Goal: Information Seeking & Learning: Learn about a topic

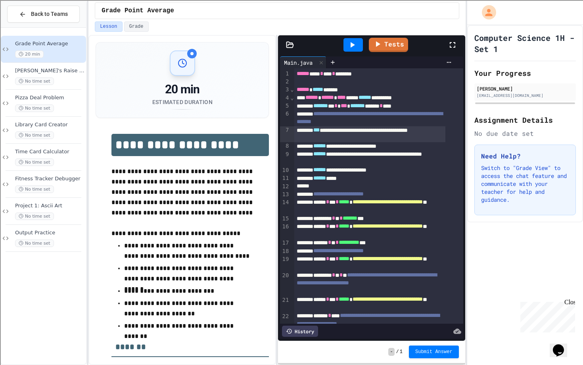
click at [354, 128] on div "**********" at bounding box center [369, 134] width 151 height 16
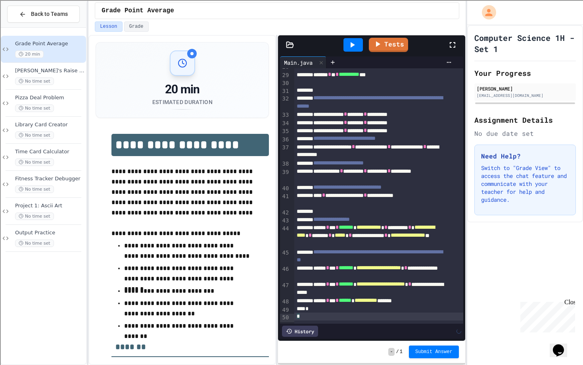
scroll to position [342, 0]
click at [453, 46] on icon at bounding box center [453, 45] width 10 height 10
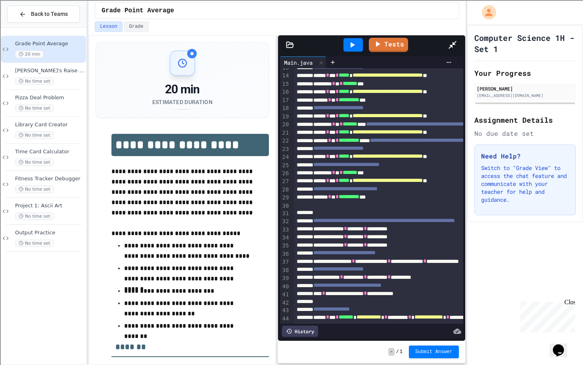
scroll to position [104, 0]
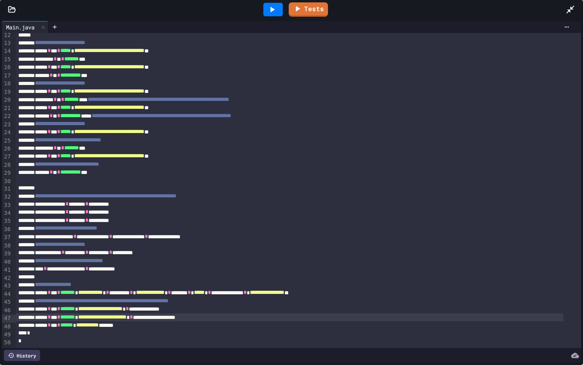
click at [227, 313] on div "**********" at bounding box center [290, 317] width 548 height 8
click at [235, 313] on div "**********" at bounding box center [290, 317] width 548 height 8
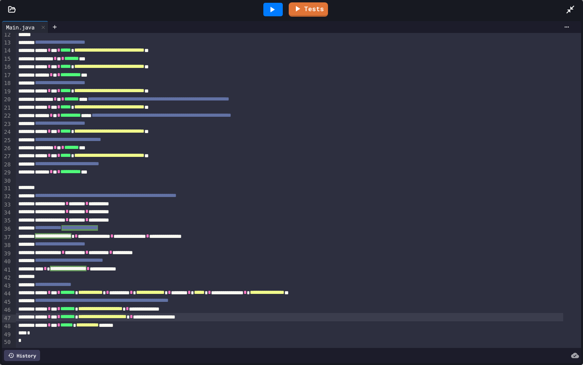
click at [210, 265] on div "**********" at bounding box center [290, 269] width 548 height 8
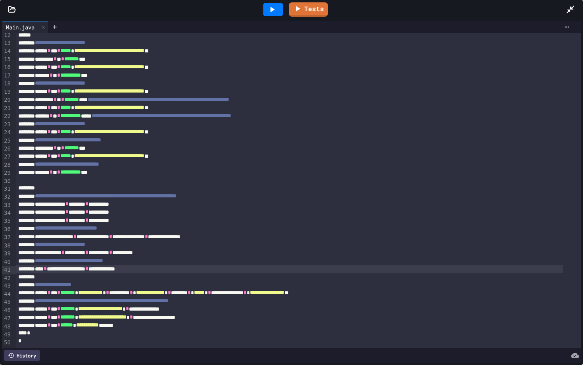
click at [272, 13] on icon at bounding box center [272, 10] width 10 height 10
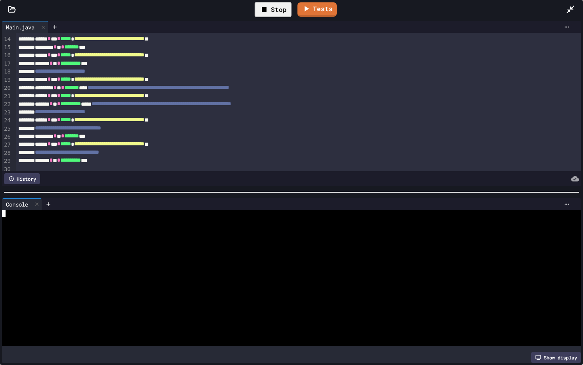
click at [154, 253] on div at bounding box center [284, 256] width 564 height 7
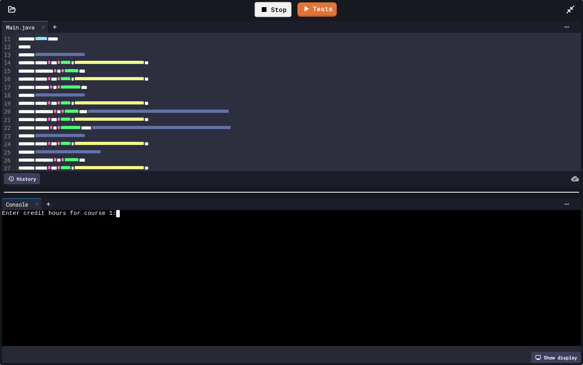
scroll to position [0, 0]
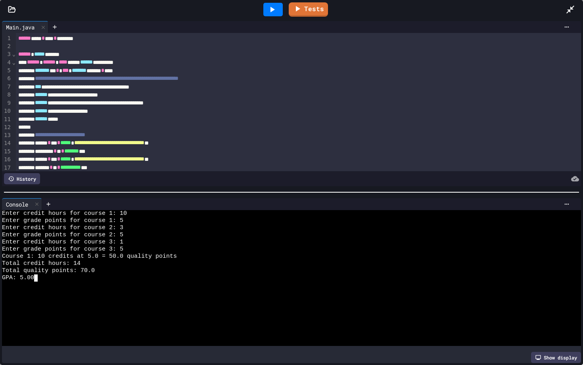
click at [573, 9] on icon at bounding box center [571, 10] width 8 height 8
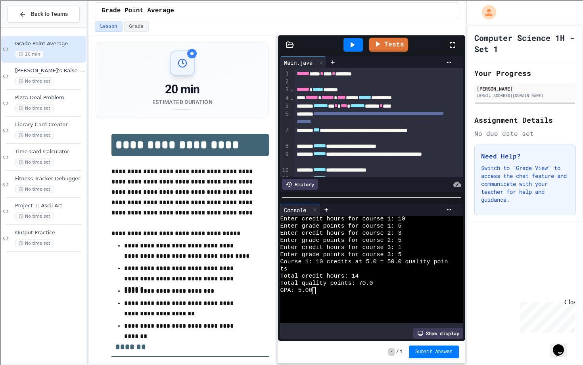
click at [387, 46] on link "Tests" at bounding box center [388, 45] width 39 height 14
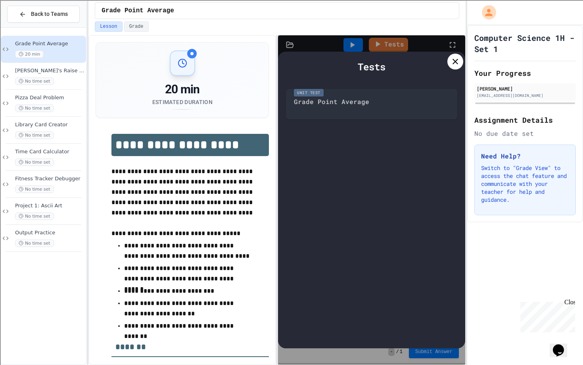
click at [389, 78] on div at bounding box center [371, 81] width 187 height 8
click at [316, 99] on div "Unit Test Grade Point Average" at bounding box center [371, 102] width 171 height 34
click at [457, 63] on icon at bounding box center [456, 62] width 10 height 10
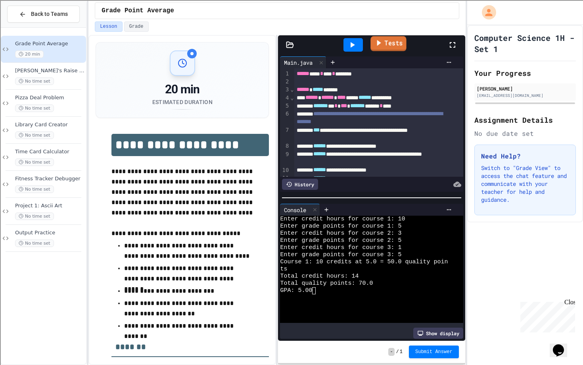
click at [404, 46] on link "Tests" at bounding box center [389, 43] width 36 height 15
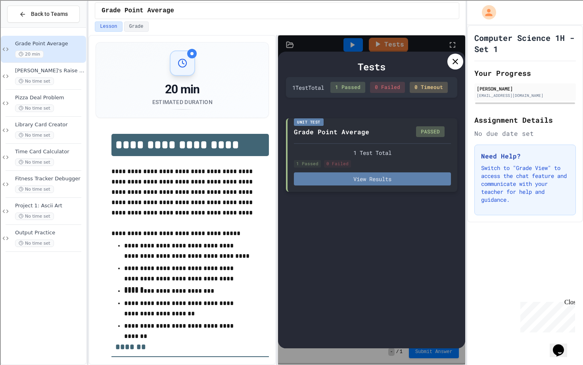
click at [369, 181] on button "View Results" at bounding box center [372, 178] width 157 height 13
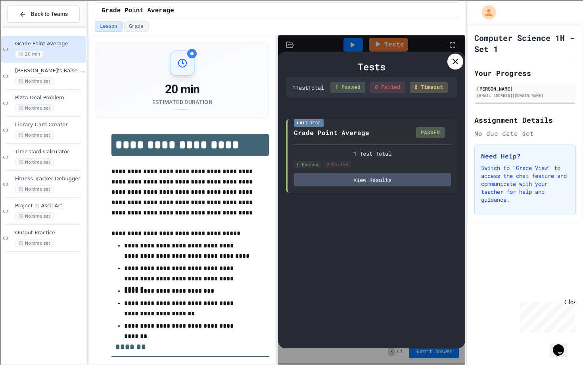
click at [452, 62] on icon at bounding box center [456, 62] width 10 height 10
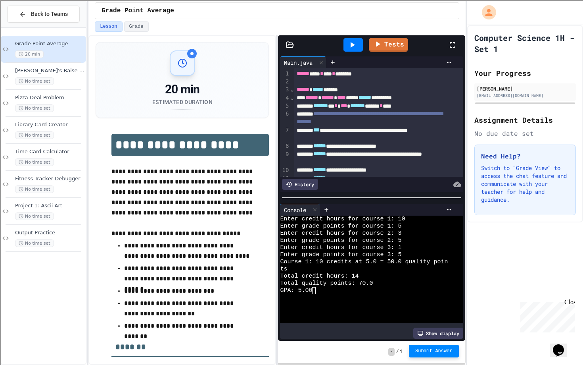
click at [424, 353] on span "Submit Answer" at bounding box center [433, 351] width 37 height 6
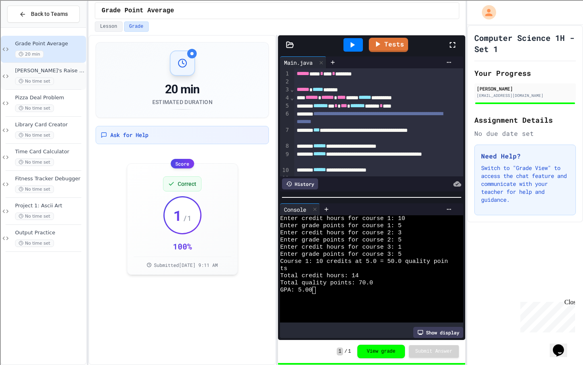
click at [58, 74] on span "[PERSON_NAME]'s Raise problem" at bounding box center [49, 70] width 69 height 7
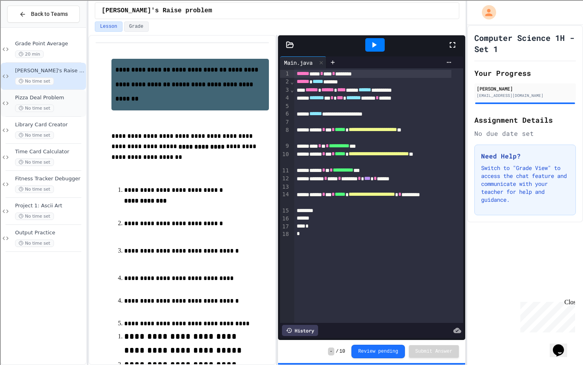
click at [56, 94] on span "Pizza Deal Problem" at bounding box center [49, 97] width 69 height 7
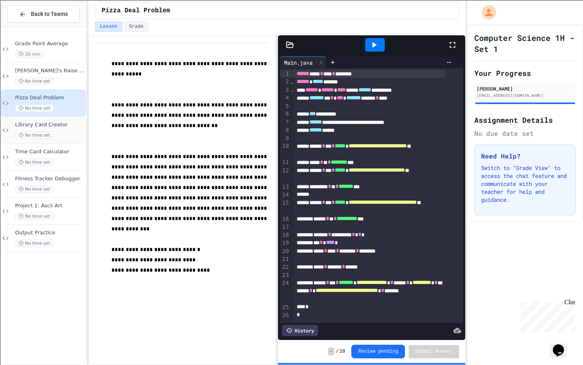
click at [59, 130] on div "Library Card Creator No time set" at bounding box center [49, 129] width 69 height 17
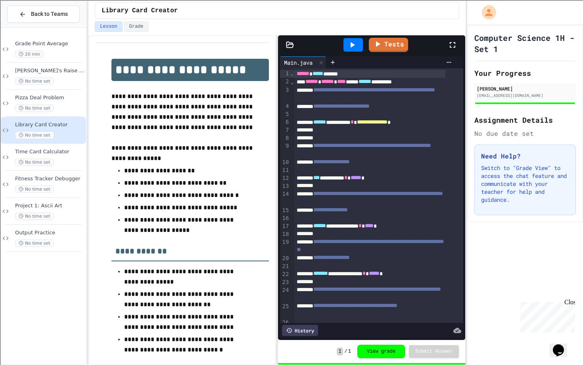
click at [64, 150] on span "Time Card Calculator" at bounding box center [49, 151] width 69 height 7
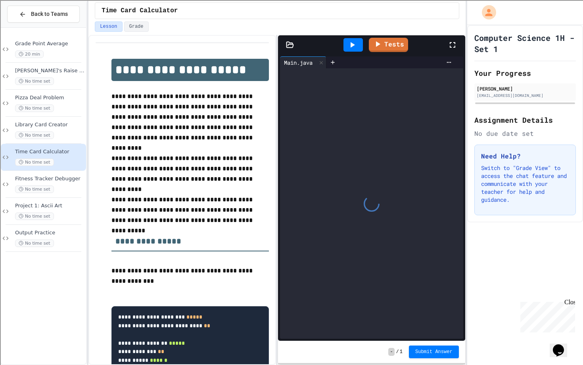
click at [66, 176] on span "Fitness Tracker Debugger" at bounding box center [49, 178] width 69 height 7
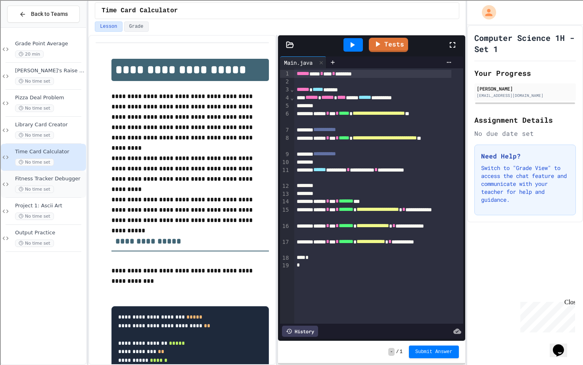
click at [66, 180] on span "Fitness Tracker Debugger" at bounding box center [49, 178] width 69 height 7
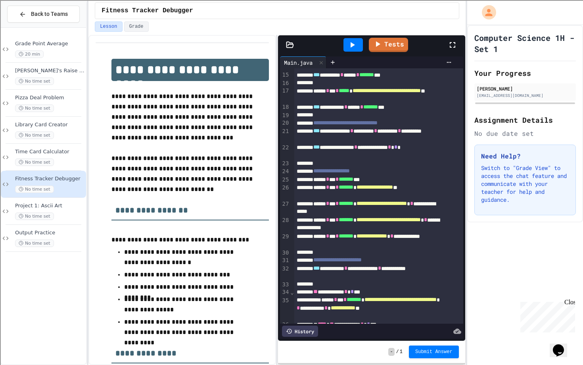
scroll to position [242, 0]
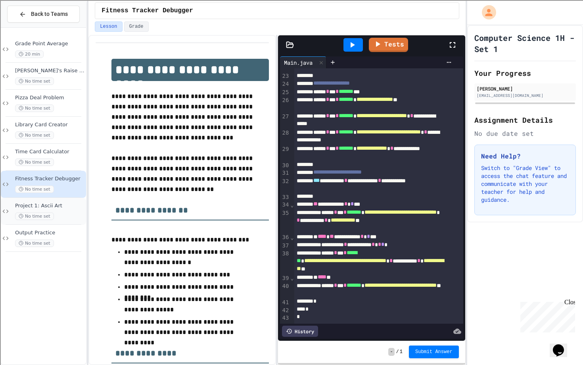
click at [44, 206] on span "Project 1: Ascii Art" at bounding box center [49, 205] width 69 height 7
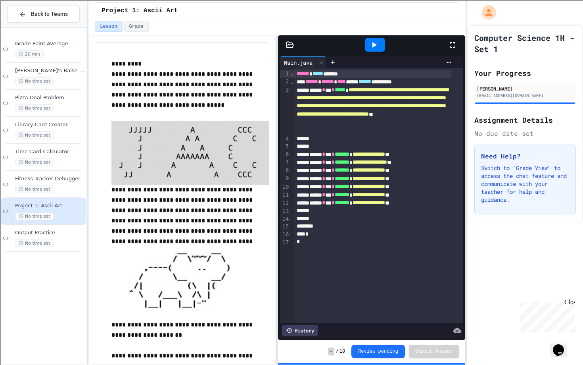
click at [377, 52] on div at bounding box center [374, 44] width 27 height 21
click at [373, 48] on icon at bounding box center [374, 45] width 10 height 10
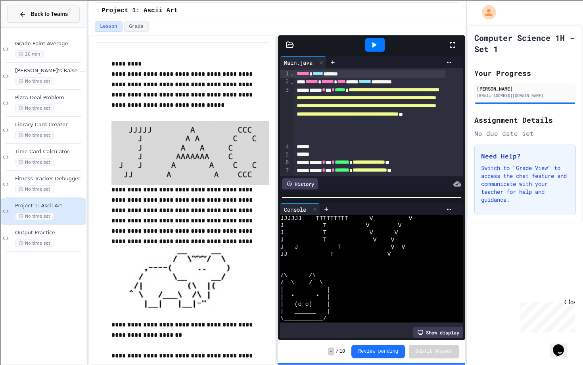
click at [50, 12] on span "Back to Teams" at bounding box center [49, 14] width 37 height 8
